Goal: Task Accomplishment & Management: Manage account settings

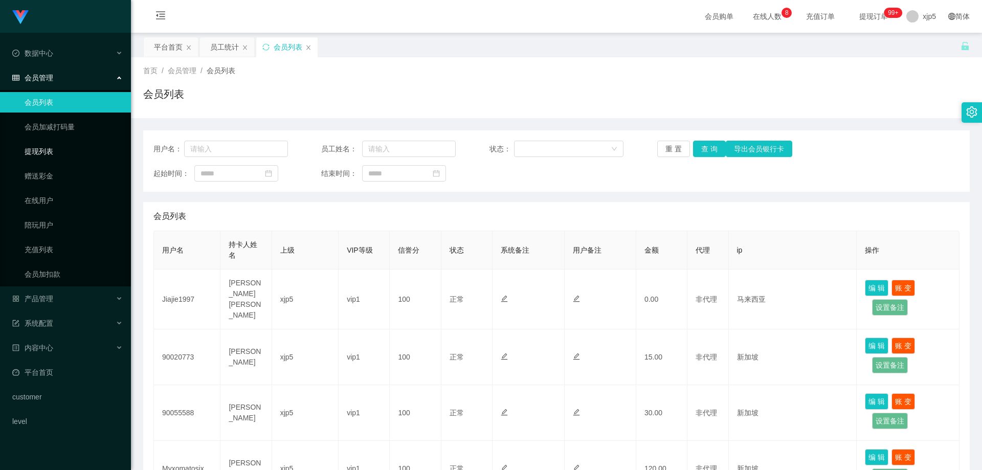
drag, startPoint x: 53, startPoint y: 154, endPoint x: 74, endPoint y: 65, distance: 90.9
click at [53, 153] on link "提现列表" at bounding box center [74, 151] width 98 height 20
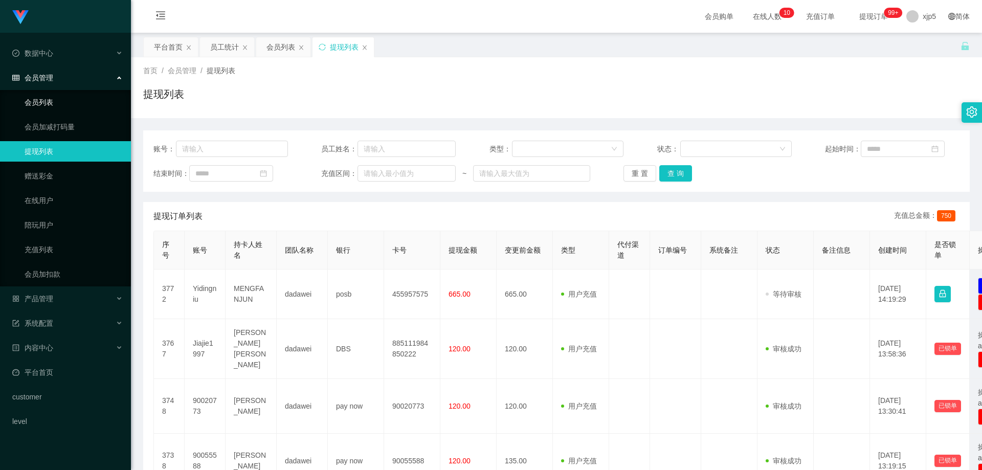
click at [45, 108] on link "会员列表" at bounding box center [74, 102] width 98 height 20
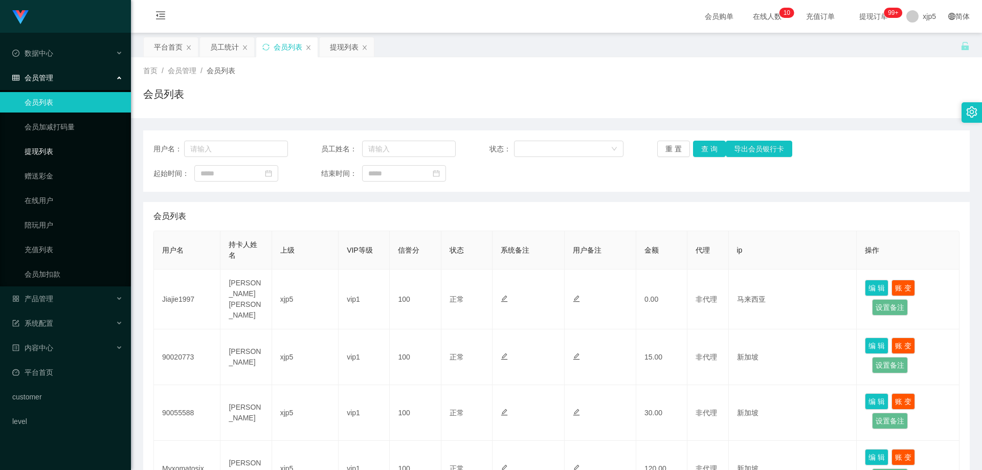
click at [44, 143] on link "提现列表" at bounding box center [74, 151] width 98 height 20
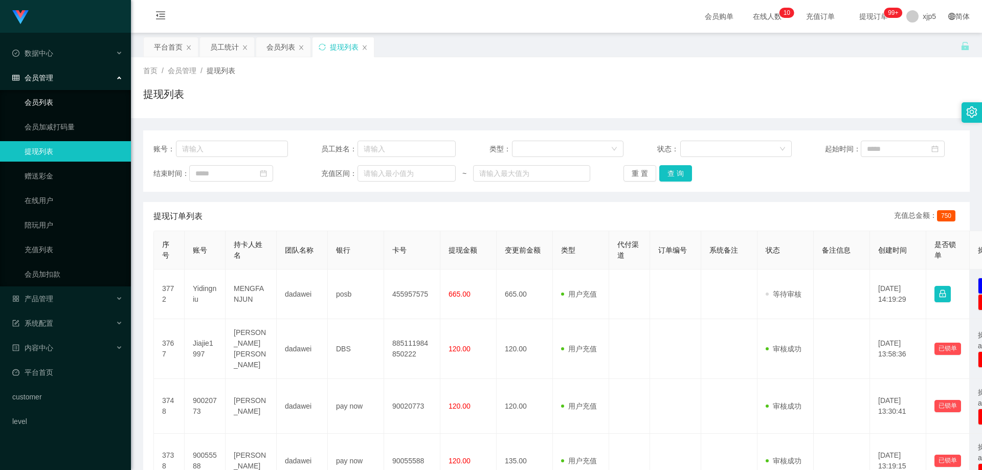
click at [59, 102] on link "会员列表" at bounding box center [74, 102] width 98 height 20
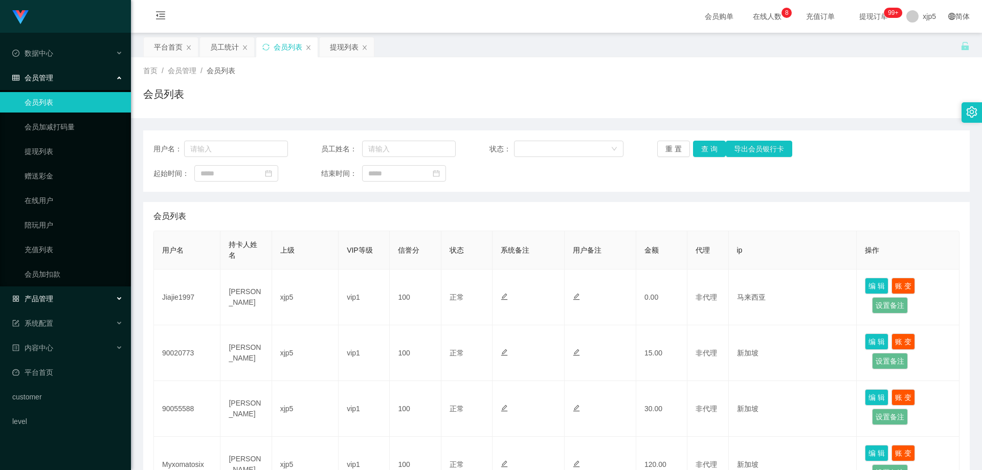
click at [38, 297] on span "产品管理" at bounding box center [32, 299] width 41 height 8
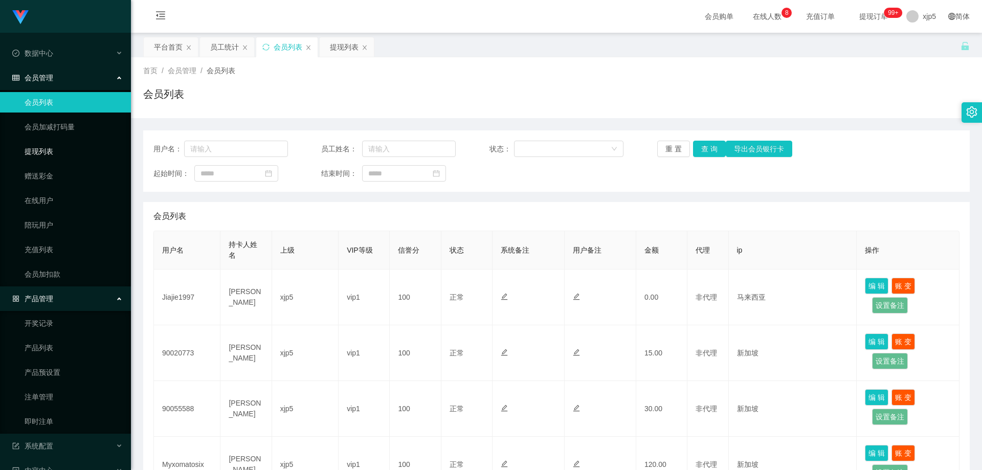
click at [46, 152] on link "提现列表" at bounding box center [74, 151] width 98 height 20
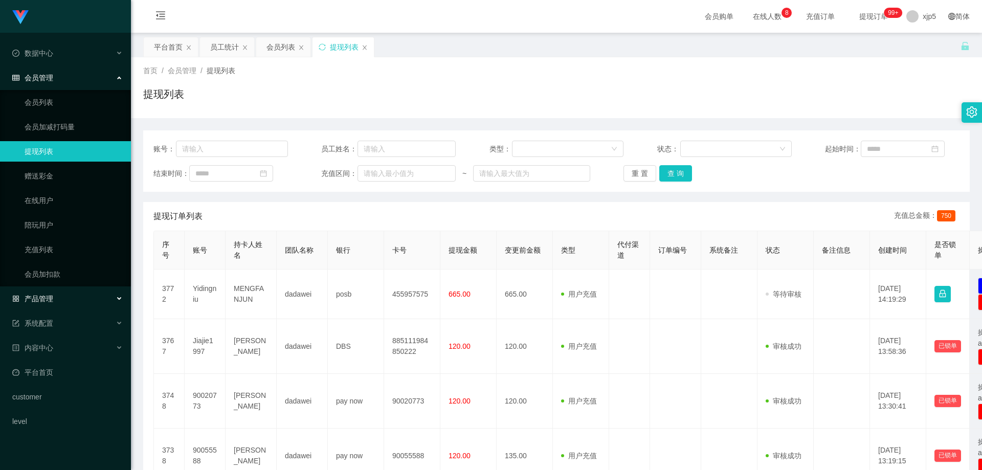
click at [46, 302] on span "产品管理" at bounding box center [32, 299] width 41 height 8
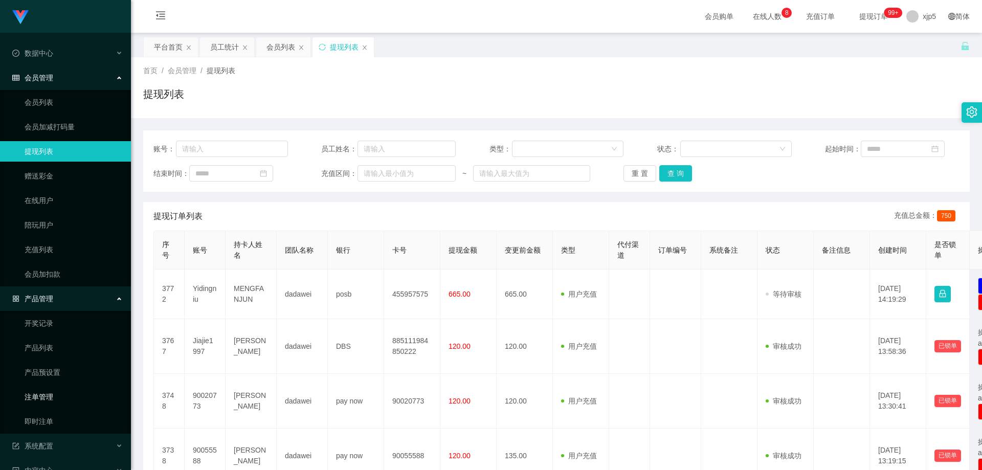
click at [53, 391] on link "注单管理" at bounding box center [74, 397] width 98 height 20
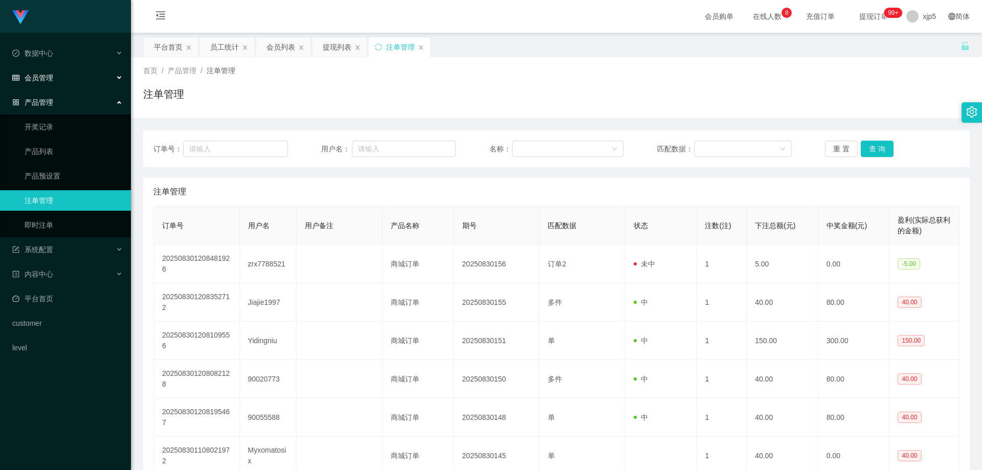
click at [61, 75] on div "会员管理" at bounding box center [65, 77] width 131 height 20
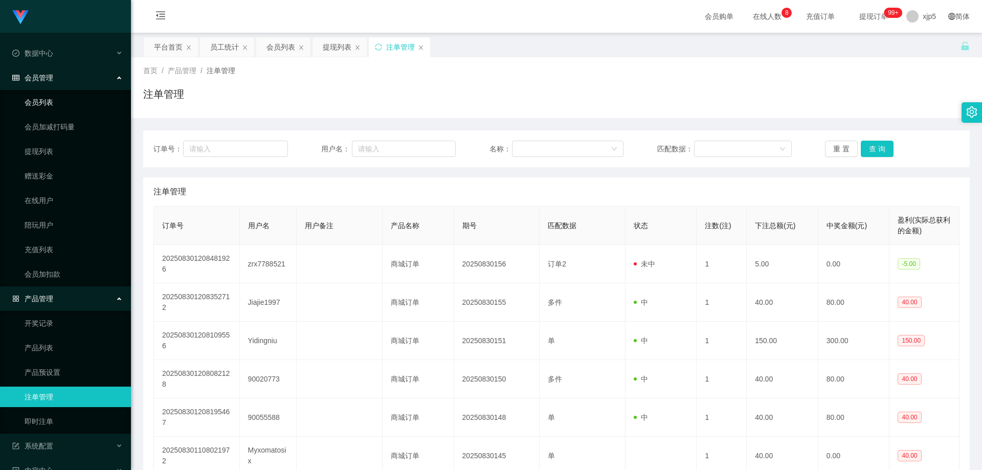
click at [47, 98] on link "会员列表" at bounding box center [74, 102] width 98 height 20
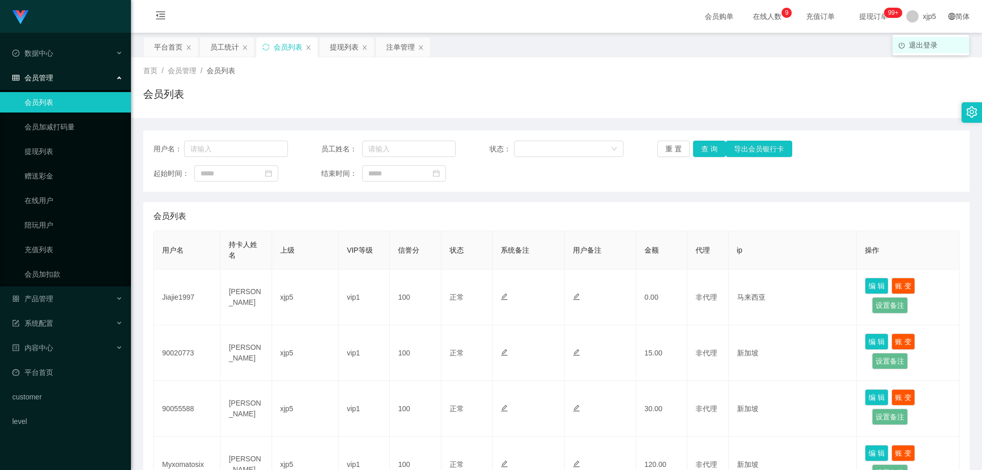
click at [919, 42] on span "退出登录" at bounding box center [923, 45] width 29 height 8
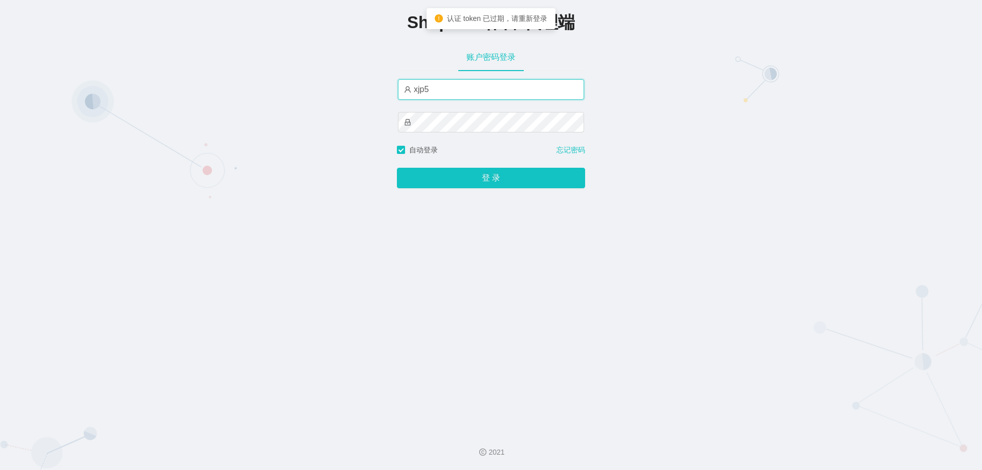
click at [454, 92] on input "xjp5" at bounding box center [491, 89] width 186 height 20
type input "xjp6"
click at [397, 168] on button "登 录" at bounding box center [491, 178] width 188 height 20
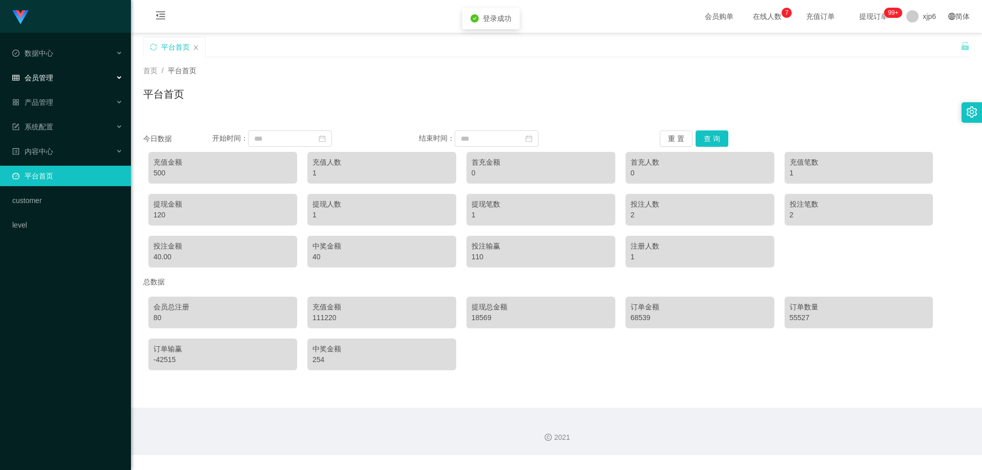
click at [42, 81] on span "会员管理" at bounding box center [32, 78] width 41 height 8
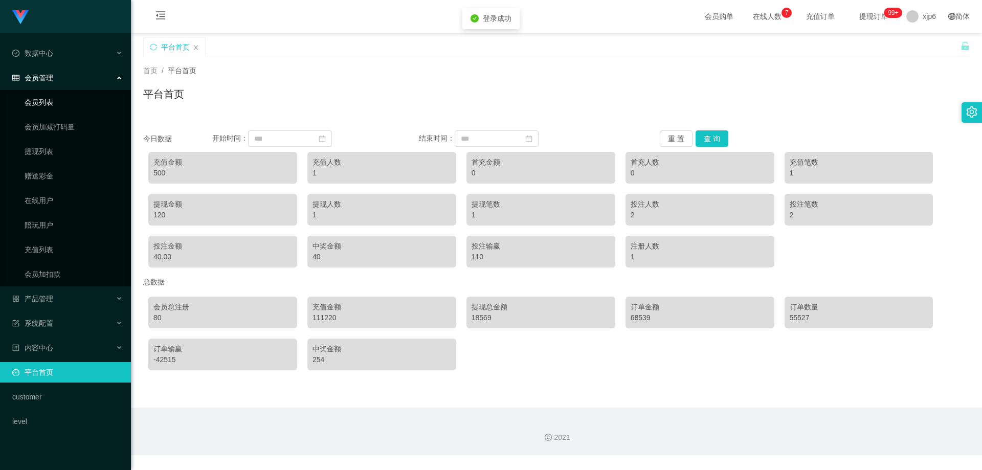
click at [50, 105] on link "会员列表" at bounding box center [74, 102] width 98 height 20
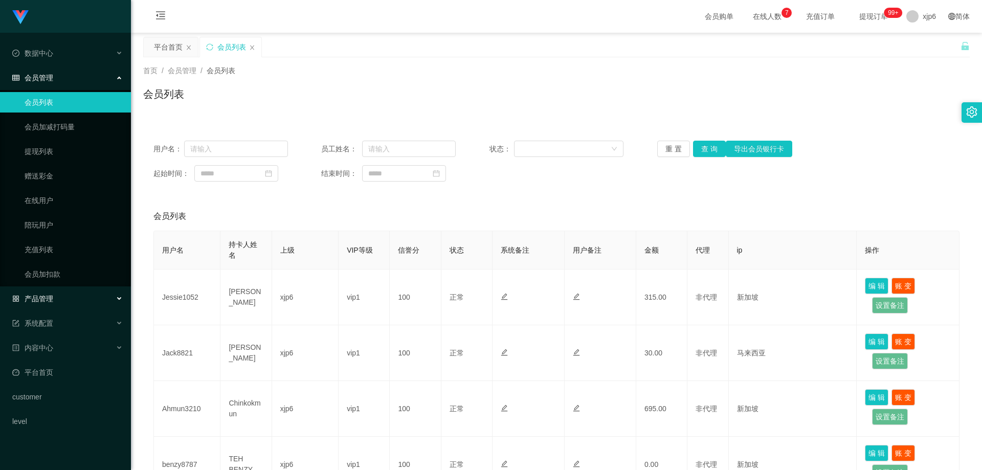
click at [44, 300] on span "产品管理" at bounding box center [32, 299] width 41 height 8
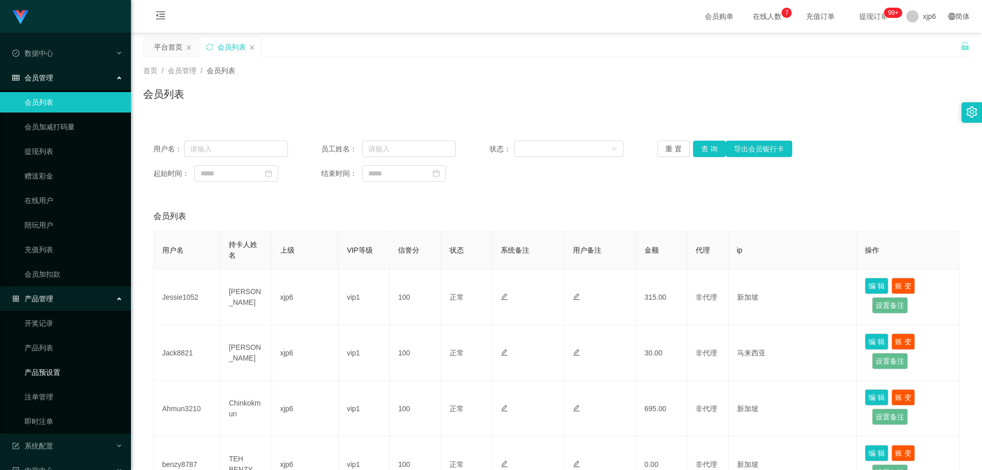
click at [68, 373] on link "产品预设置" at bounding box center [74, 372] width 98 height 20
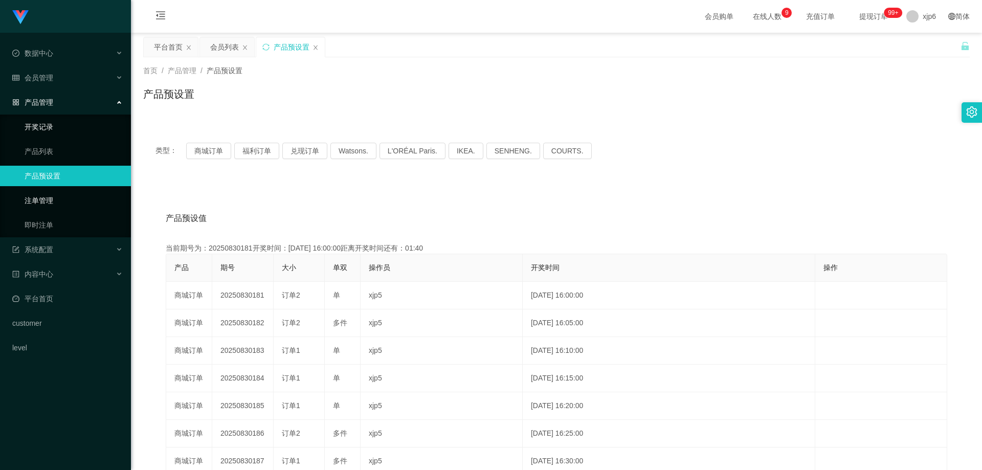
click at [55, 200] on link "注单管理" at bounding box center [74, 200] width 98 height 20
